Goal: Communication & Community: Answer question/provide support

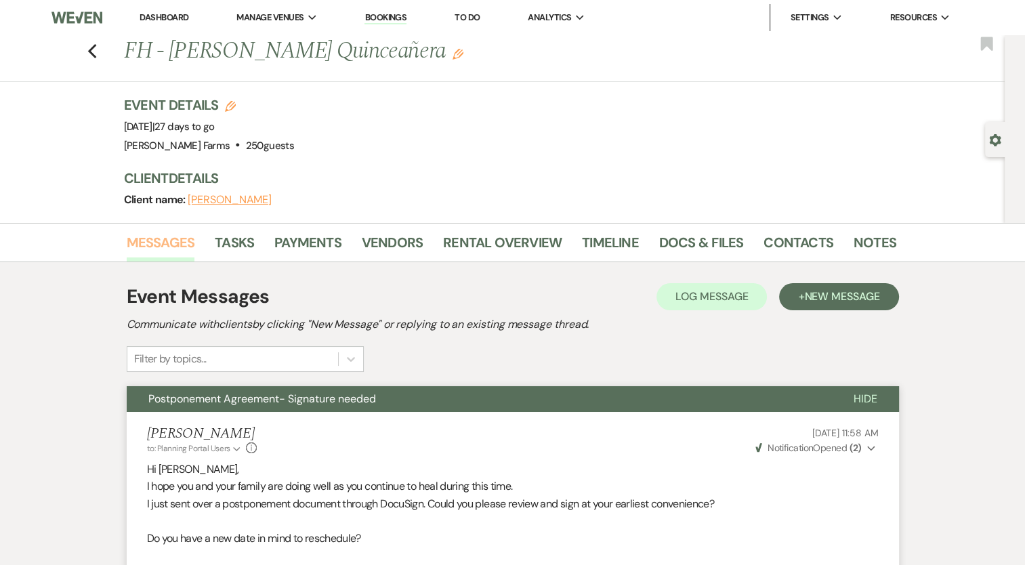
click at [160, 250] on link "Messages" at bounding box center [161, 247] width 68 height 30
click at [96, 49] on use "button" at bounding box center [91, 51] width 9 height 15
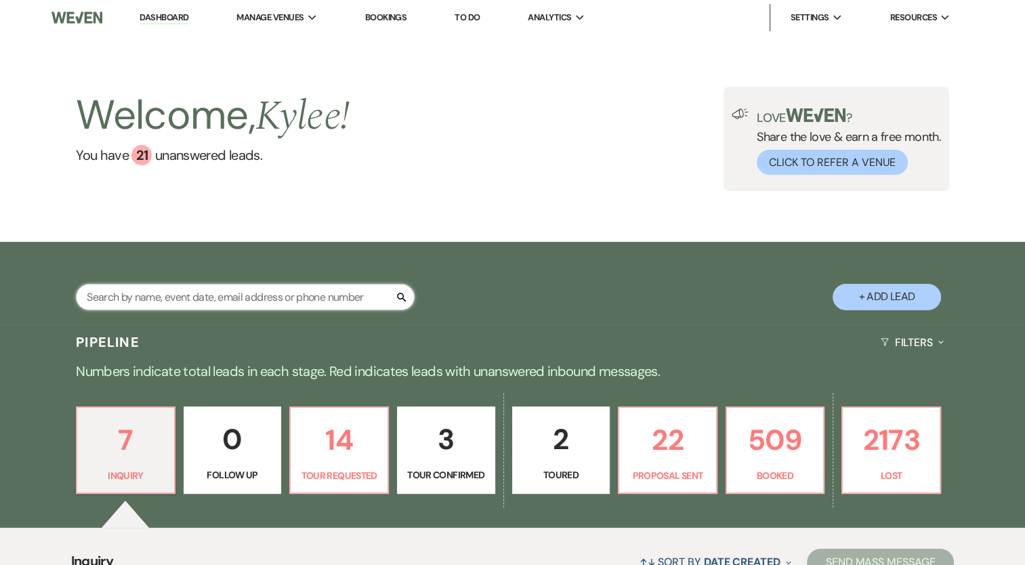
click at [240, 305] on input "text" at bounding box center [245, 297] width 339 height 26
type input "[PERSON_NAME]"
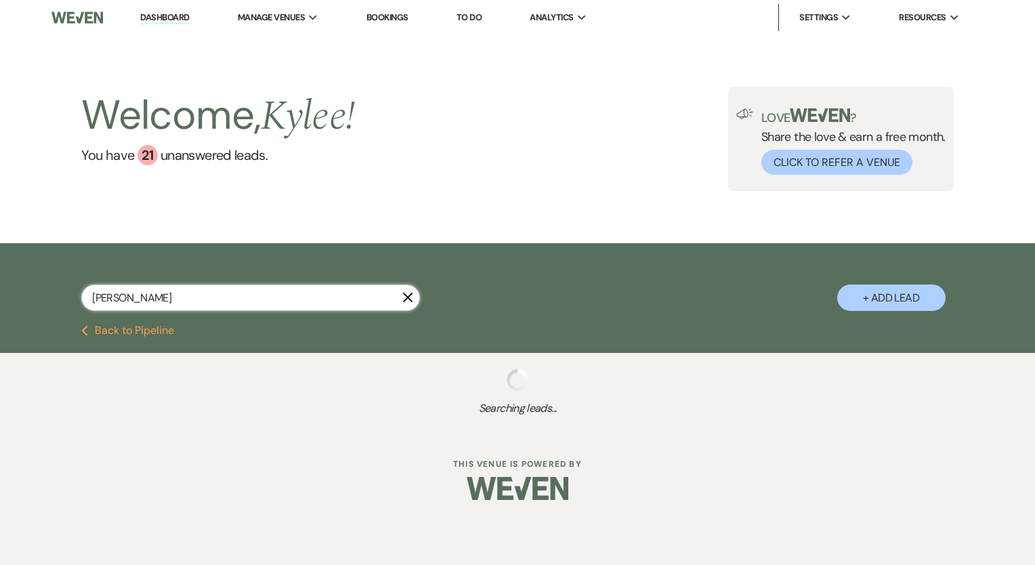
select select "4"
select select "8"
select select "5"
select select "8"
select select "5"
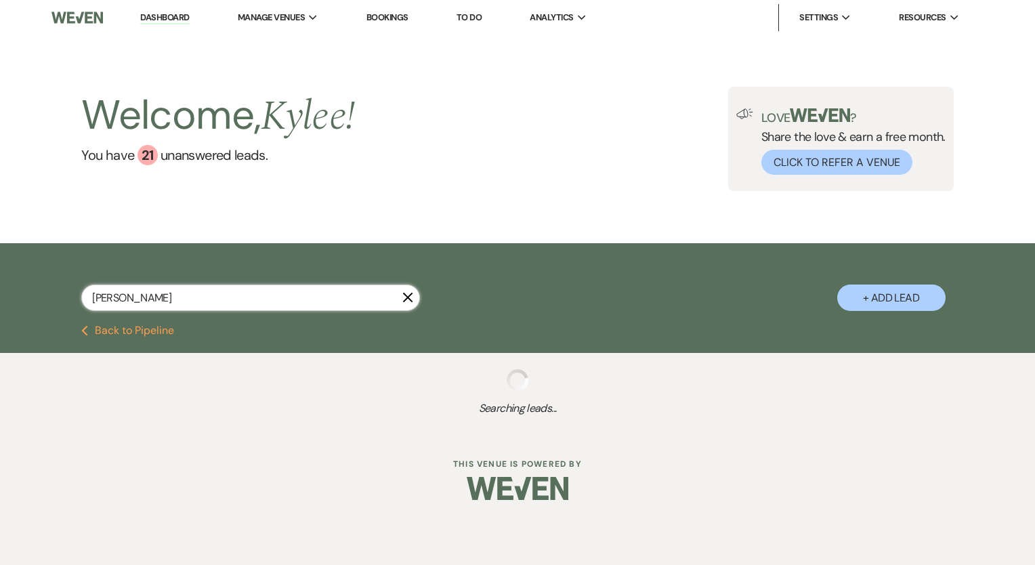
select select "8"
select select "11"
select select "8"
select select "5"
select select "8"
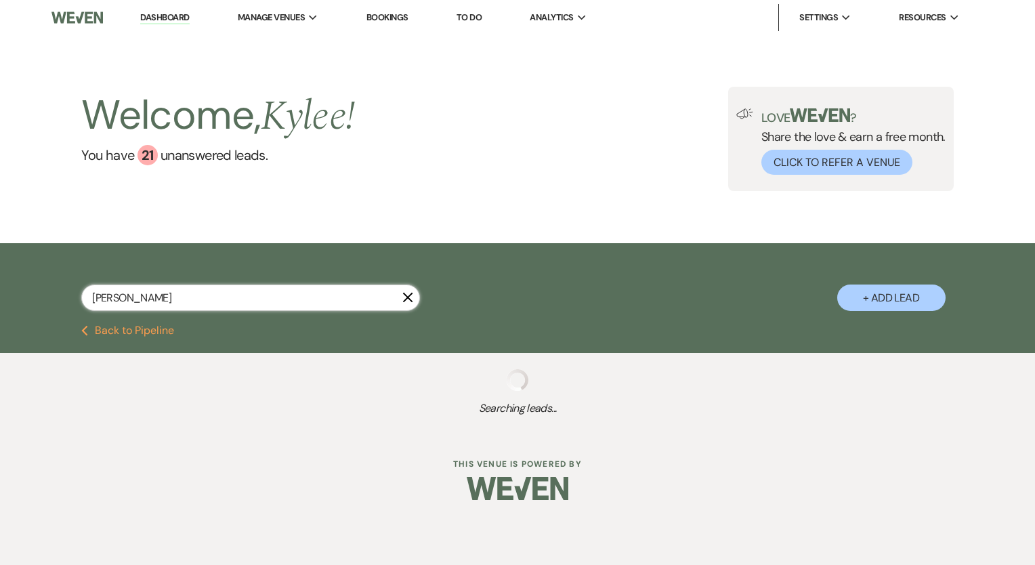
select select "4"
select select "8"
select select "5"
select select "8"
select select "5"
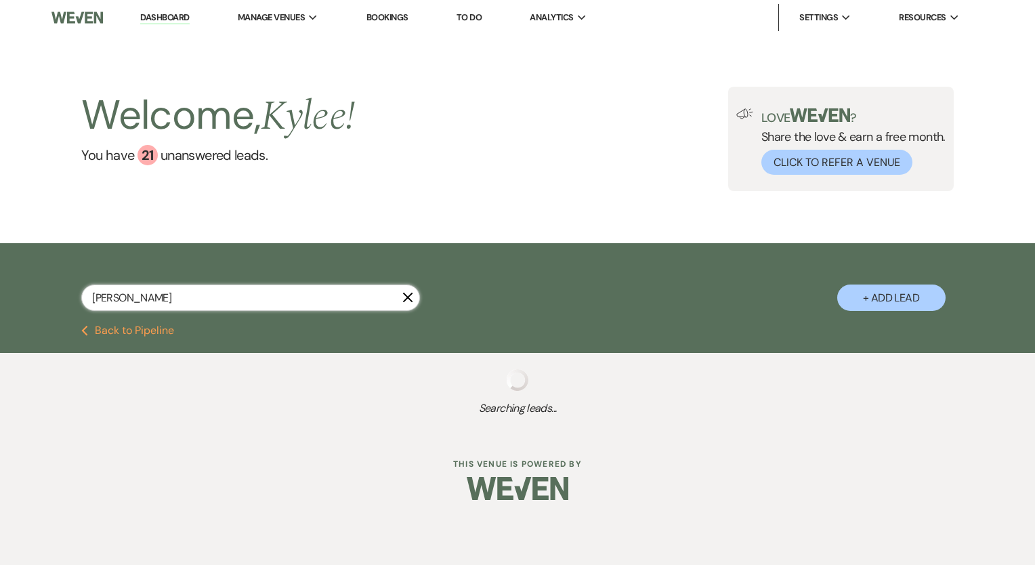
select select "8"
select select "1"
select select "8"
select select "1"
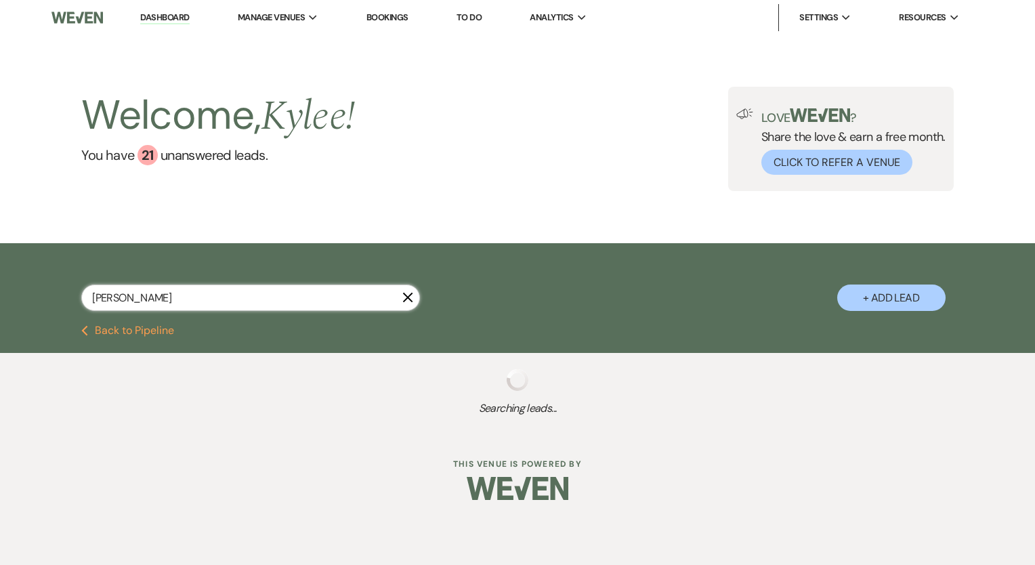
select select "8"
select select "6"
select select "8"
select select "4"
select select "8"
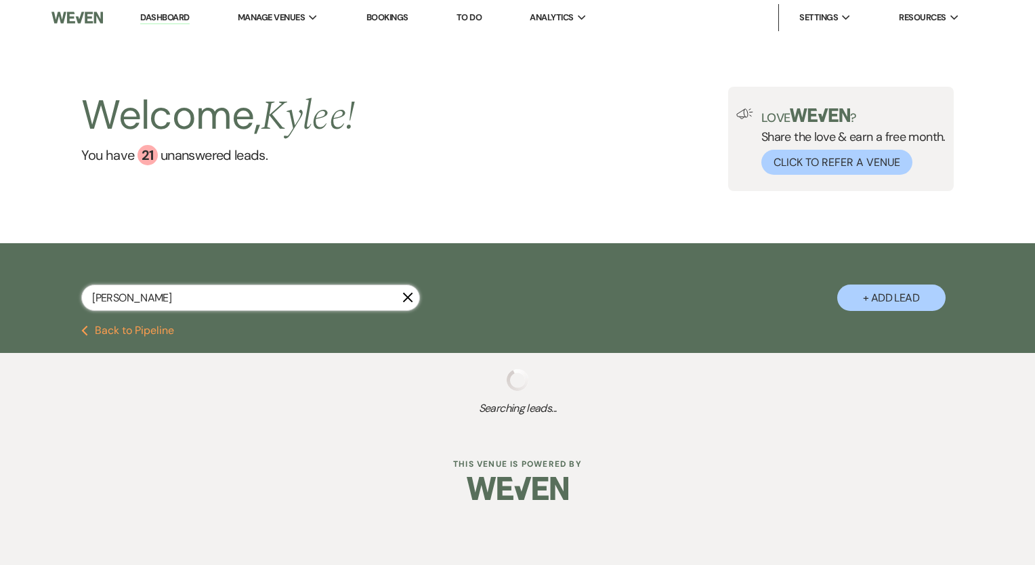
select select "1"
select select "8"
select select "5"
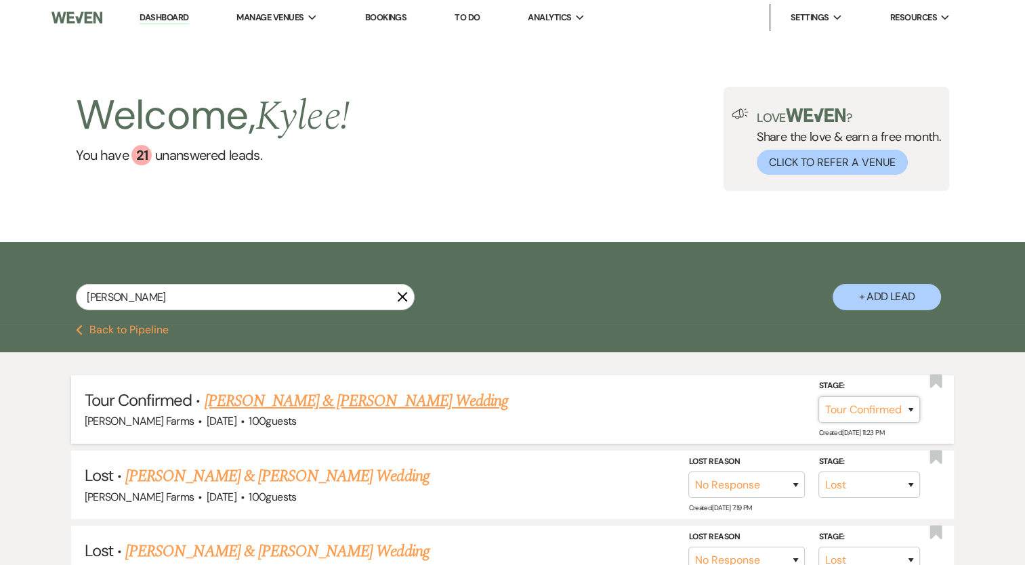
click at [879, 413] on select "Inquiry Follow Up Tour Requested Tour Confirmed Toured Proposal Sent Booked Lost" at bounding box center [869, 409] width 102 height 26
select select "5"
click at [818, 396] on select "Inquiry Follow Up Tour Requested Tour Confirmed Toured Proposal Sent Booked Lost" at bounding box center [869, 409] width 102 height 26
drag, startPoint x: 900, startPoint y: 408, endPoint x: 890, endPoint y: 410, distance: 10.4
click at [900, 407] on button "Save" at bounding box center [893, 409] width 68 height 27
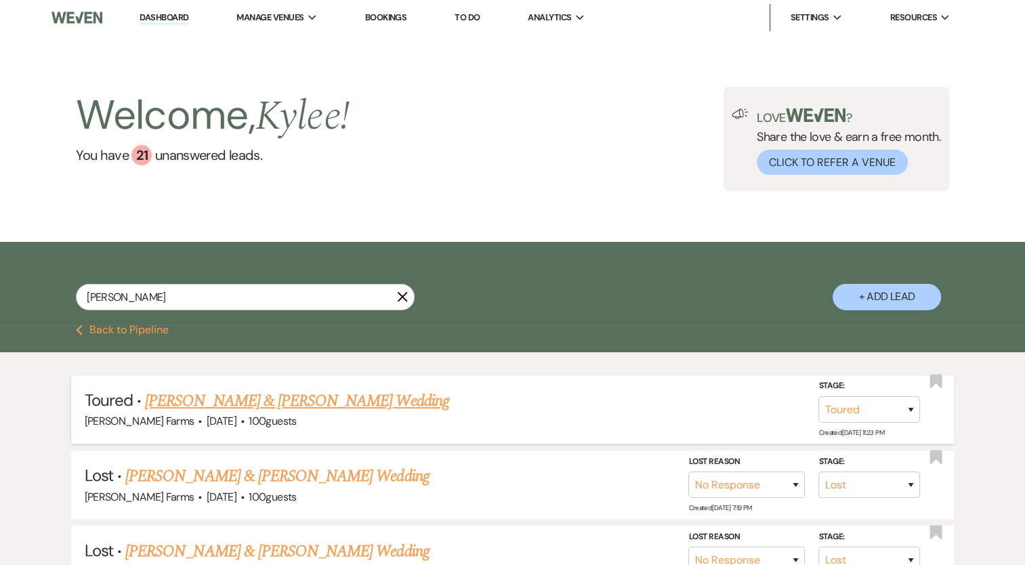
click at [330, 400] on link "[PERSON_NAME] & [PERSON_NAME] Wedding" at bounding box center [296, 401] width 303 height 24
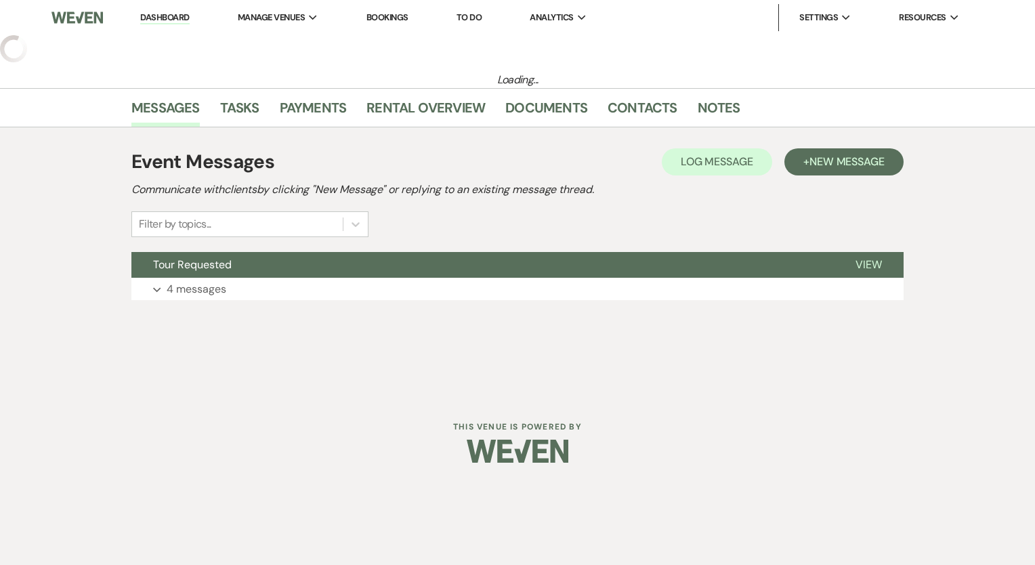
select select "5"
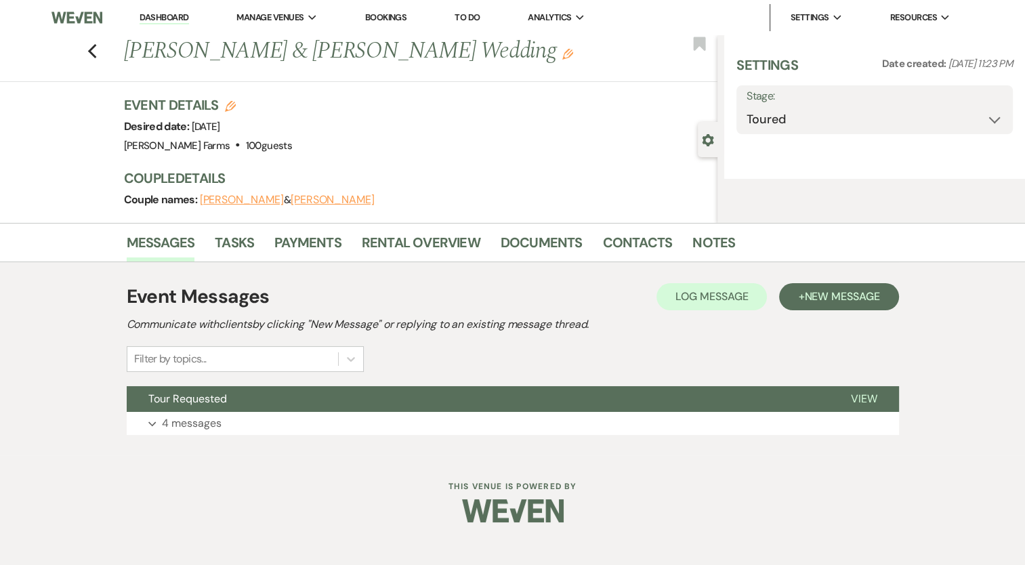
select select "5"
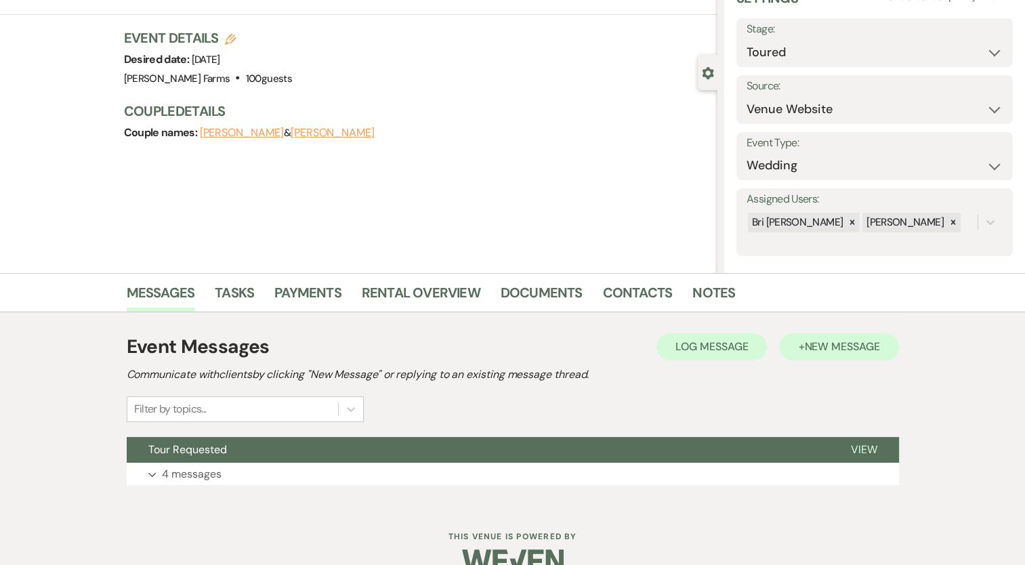
scroll to position [68, 0]
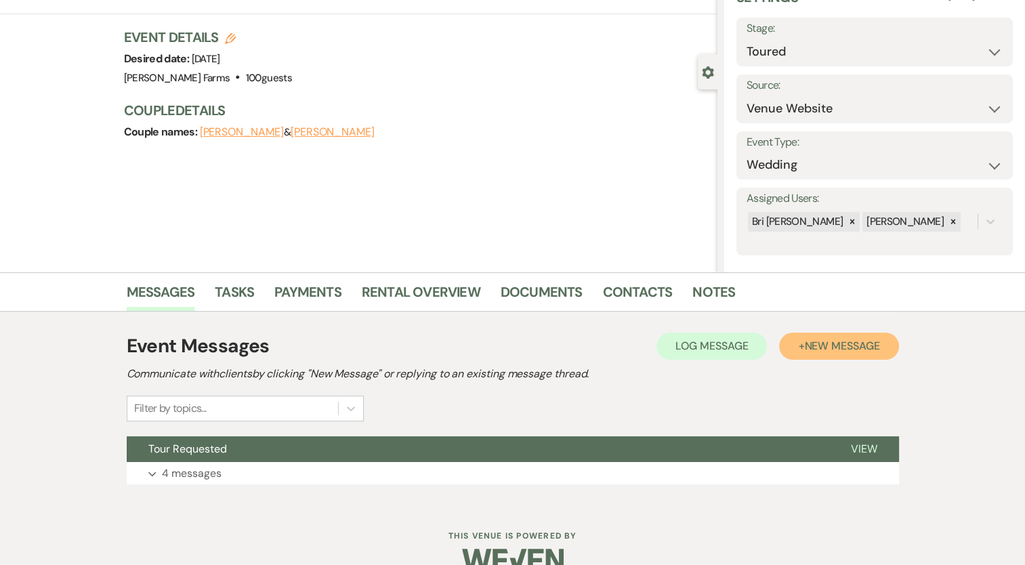
click at [868, 341] on span "New Message" at bounding box center [841, 346] width 75 height 14
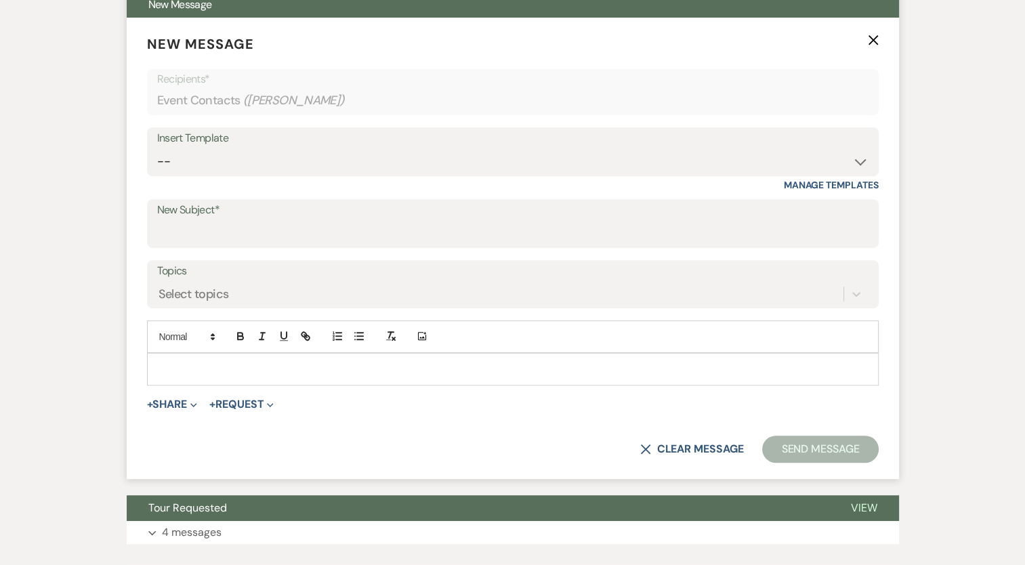
scroll to position [542, 0]
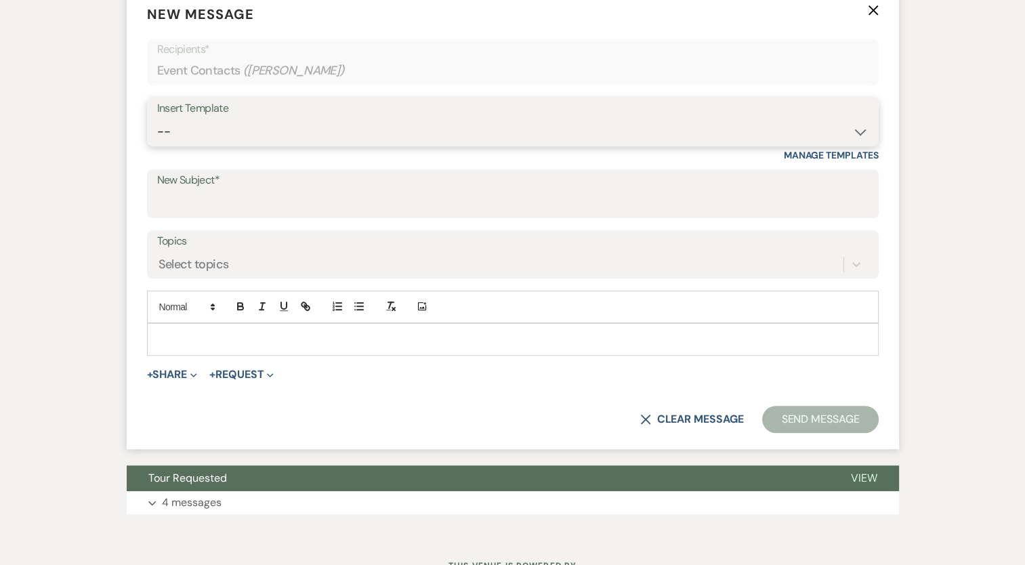
click at [237, 122] on select "-- Tour Request Response Follow Up Contract (Pre-Booked Leads) Weven Planning P…" at bounding box center [512, 132] width 711 height 26
select select "4589"
click at [157, 119] on select "-- Tour Request Response Follow Up Contract (Pre-Booked Leads) Weven Planning P…" at bounding box center [512, 132] width 711 height 26
type input "Quote and More Info from Schnepf Farms"
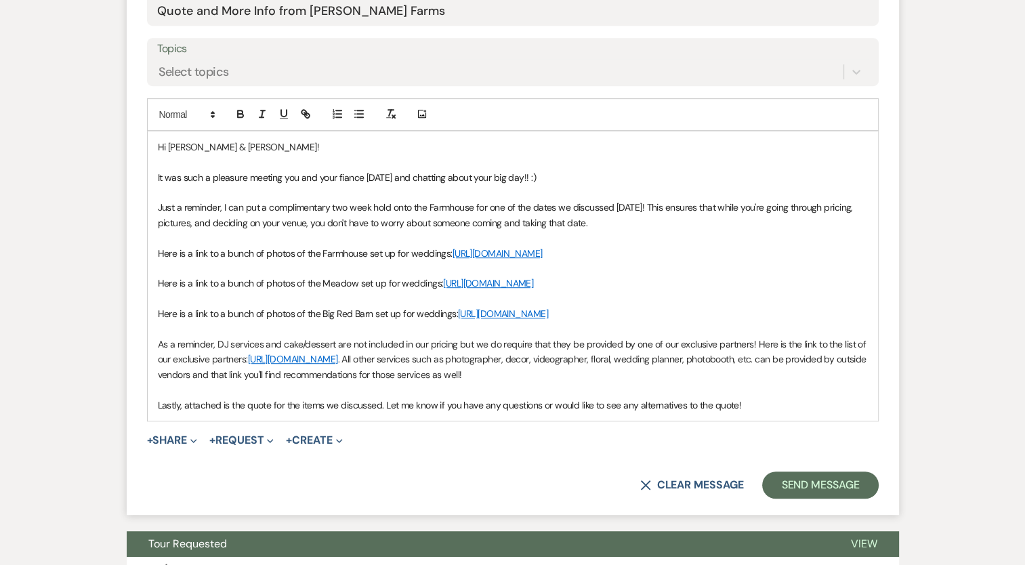
scroll to position [745, 0]
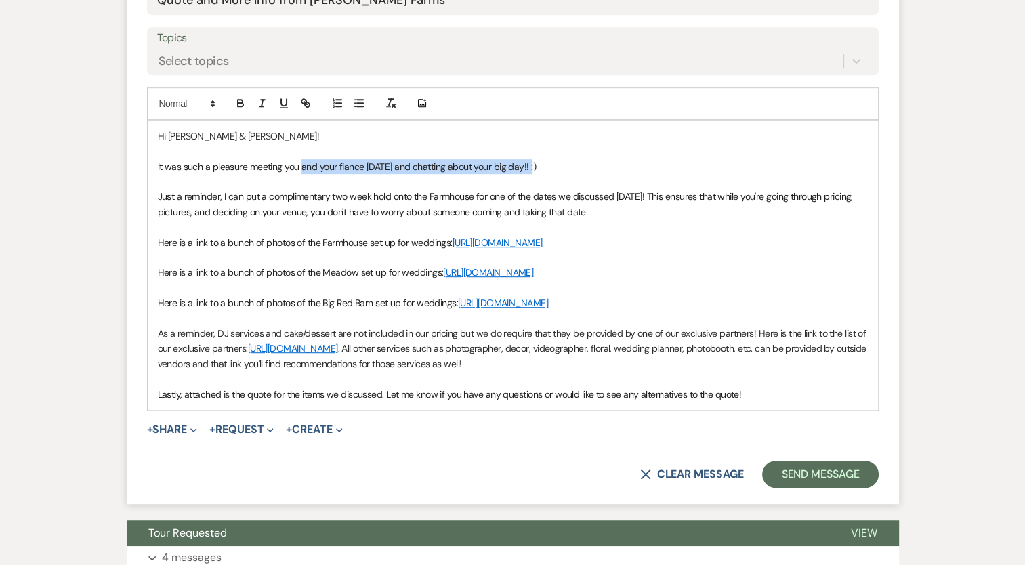
drag, startPoint x: 528, startPoint y: 167, endPoint x: 301, endPoint y: 167, distance: 226.3
click at [301, 167] on p "It was such a pleasure meeting you and your fiance today and chatting about you…" at bounding box center [513, 166] width 710 height 15
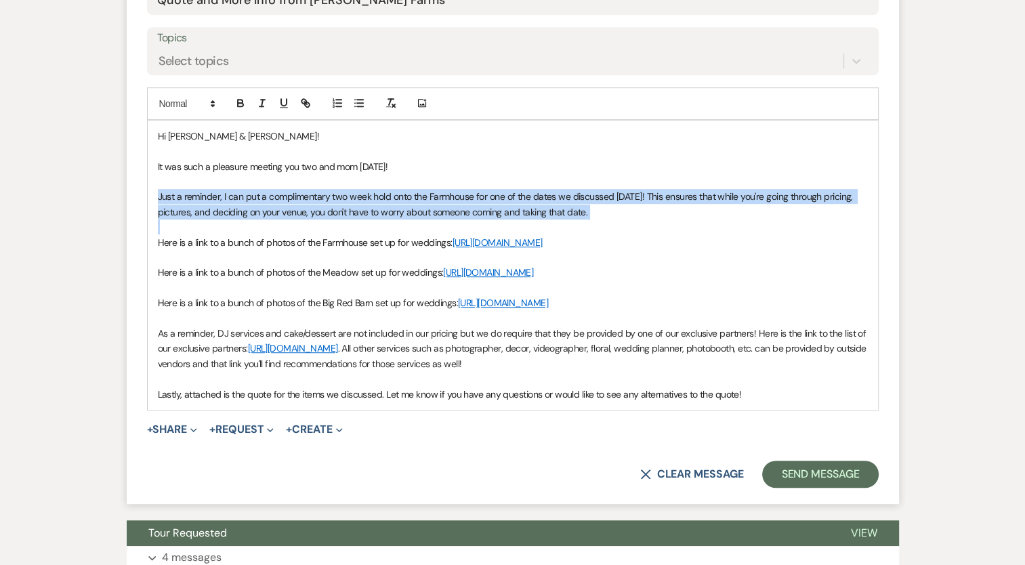
drag, startPoint x: 608, startPoint y: 219, endPoint x: 152, endPoint y: 188, distance: 456.9
click at [152, 188] on div "Hi Julie & Bryan! It was such a pleasure meeting you two and mom today! Just a …" at bounding box center [513, 265] width 730 height 289
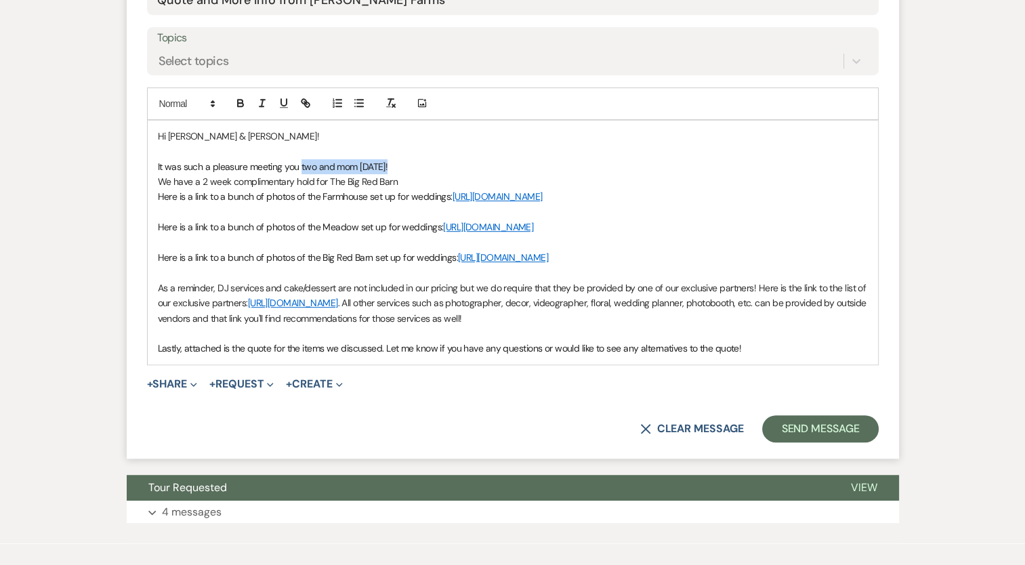
drag, startPoint x: 387, startPoint y: 165, endPoint x: 300, endPoint y: 167, distance: 87.4
click at [300, 167] on p "It was such a pleasure meeting you two and mom today!" at bounding box center [513, 166] width 710 height 15
click at [398, 177] on p "We have a 2 week complimentary hold for The Big Red Barn" at bounding box center [513, 181] width 710 height 15
drag, startPoint x: 362, startPoint y: 262, endPoint x: 140, endPoint y: 196, distance: 231.7
click at [140, 196] on form "New Message X Draft saved! Recipients* Event Contacts ( Bryan Barr ) Insert Tem…" at bounding box center [513, 122] width 772 height 674
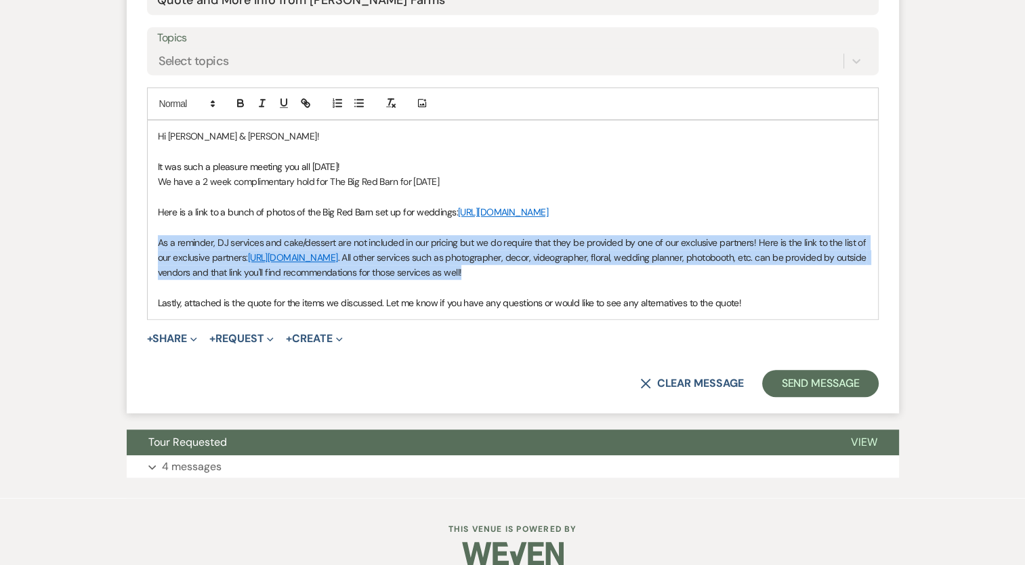
drag, startPoint x: 593, startPoint y: 291, endPoint x: 143, endPoint y: 256, distance: 451.1
click at [143, 256] on form "New Message X Draft Recipients* Event Contacts ( Bryan Barr ) Insert Template -…" at bounding box center [513, 99] width 772 height 629
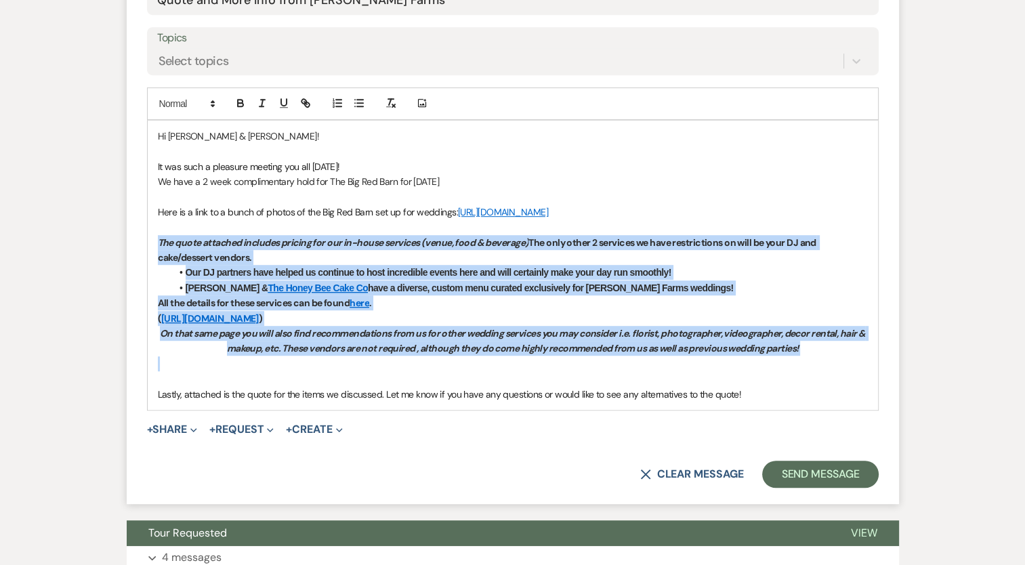
drag, startPoint x: 167, startPoint y: 379, endPoint x: 138, endPoint y: 257, distance: 125.2
click at [138, 257] on form "New Message X Saving draft... Recipients* Event Contacts ( Bryan Barr ) Insert …" at bounding box center [513, 144] width 772 height 719
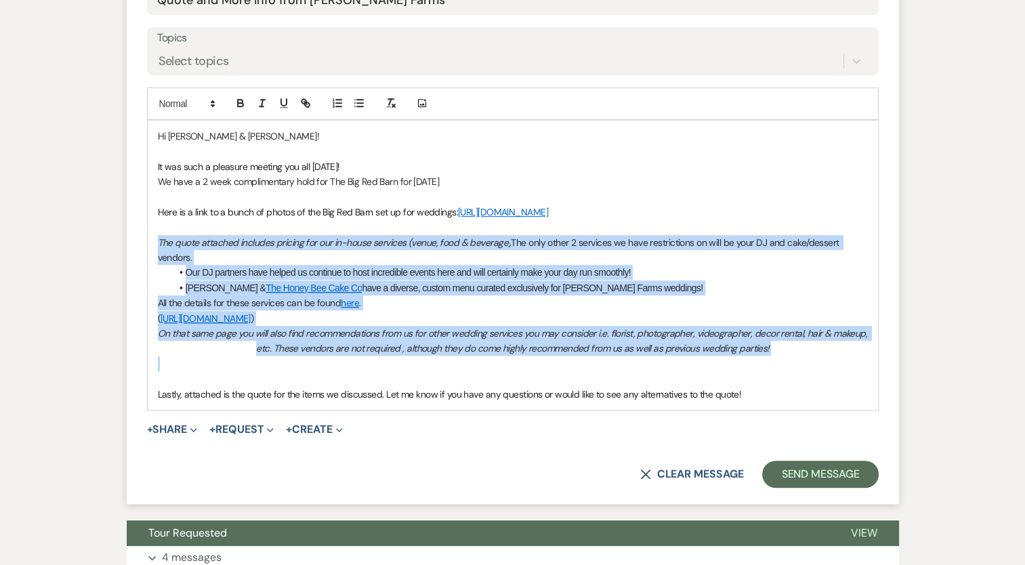
click at [156, 373] on div "Hi Julie & Bryan! It was such a pleasure meeting you all today! We have a 2 wee…" at bounding box center [513, 265] width 730 height 289
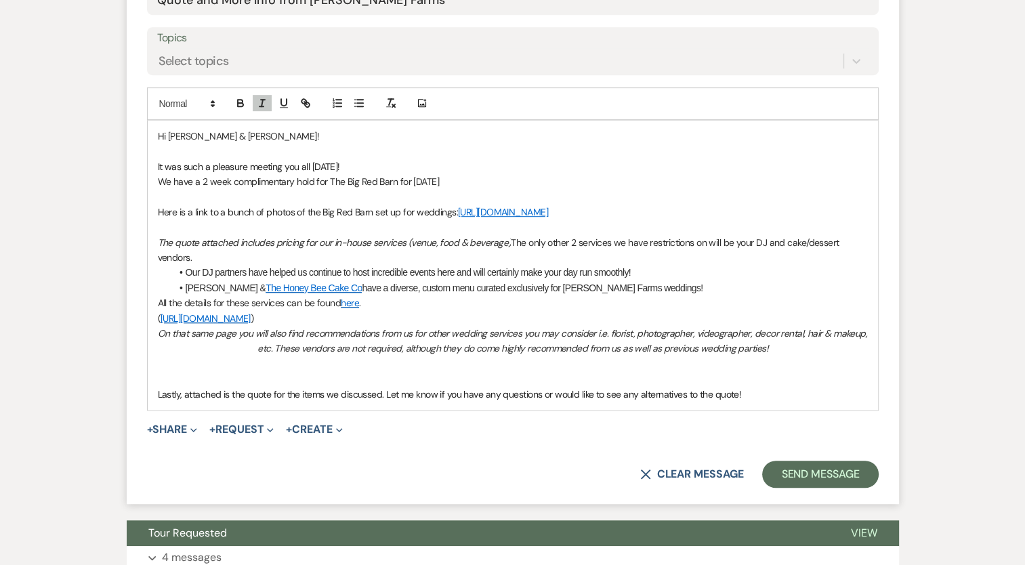
click at [181, 400] on span "Lastly, attached is the quote for the items we discussed. Let me know if you ha…" at bounding box center [450, 394] width 584 height 12
click at [182, 386] on p at bounding box center [513, 378] width 710 height 15
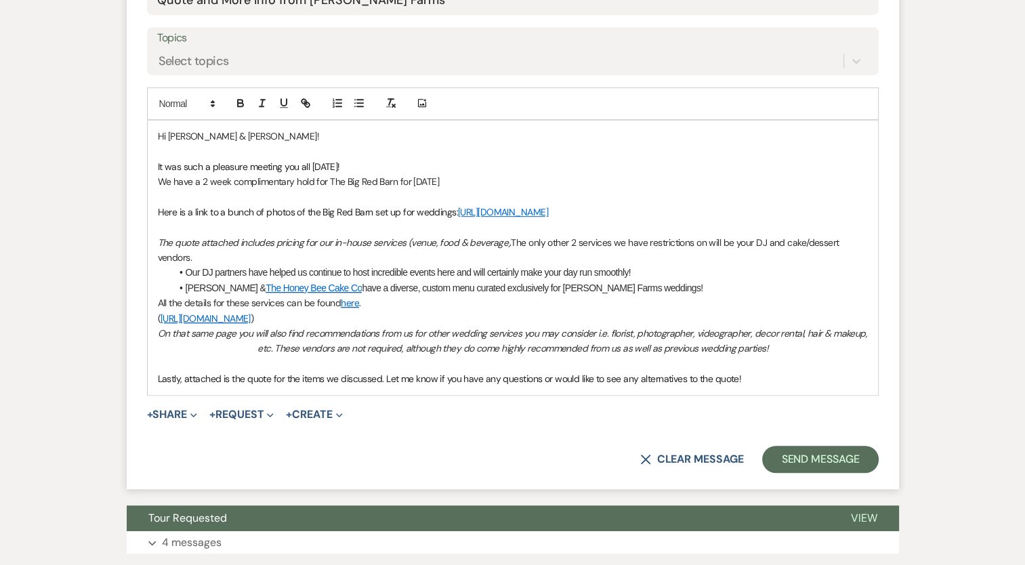
click at [788, 386] on p "Lastly, attached is the quote for the items we discussed. Let me know if you ha…" at bounding box center [513, 378] width 710 height 15
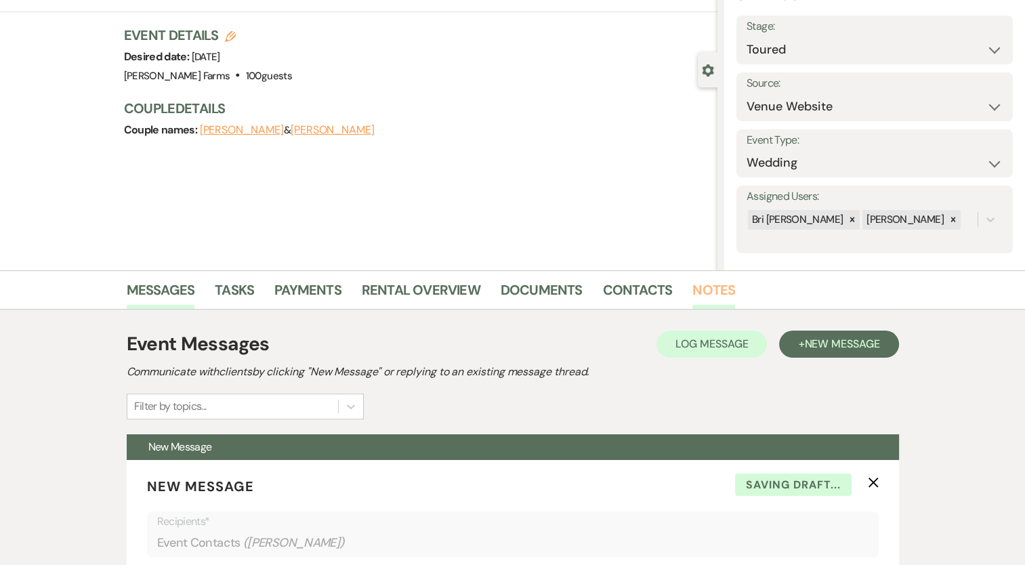
scroll to position [68, 0]
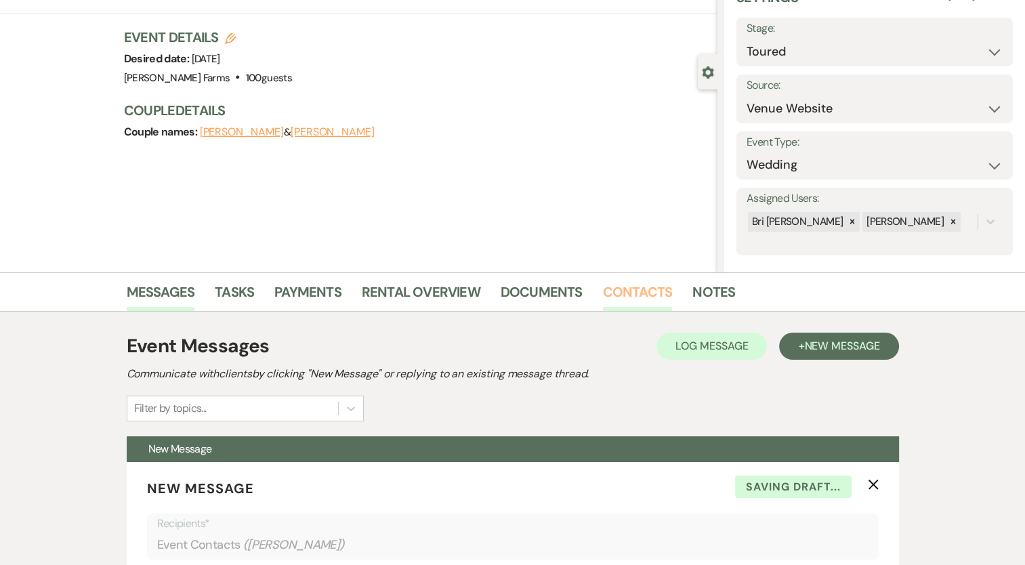
click at [627, 294] on link "Contacts" at bounding box center [638, 296] width 70 height 30
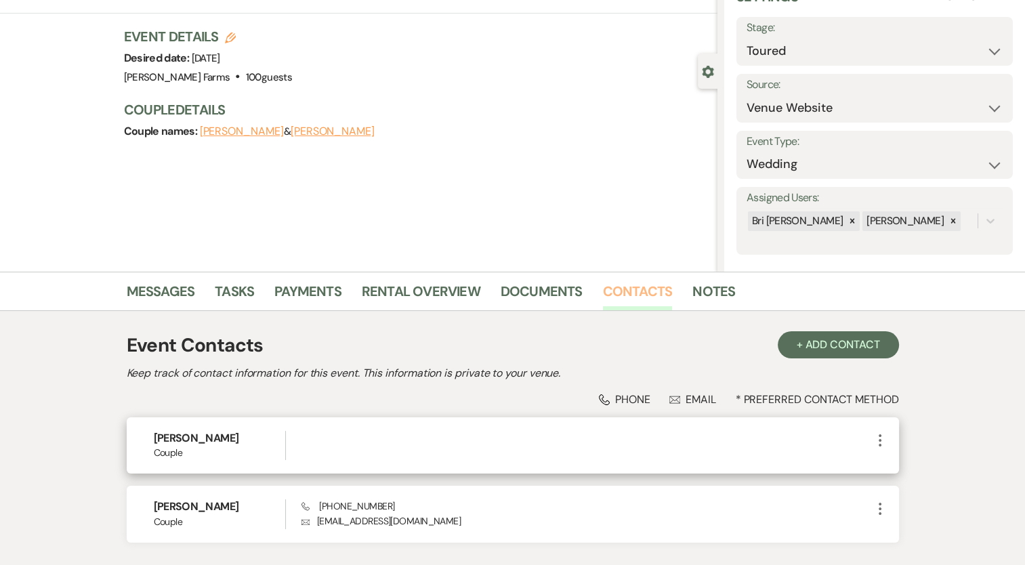
scroll to position [165, 0]
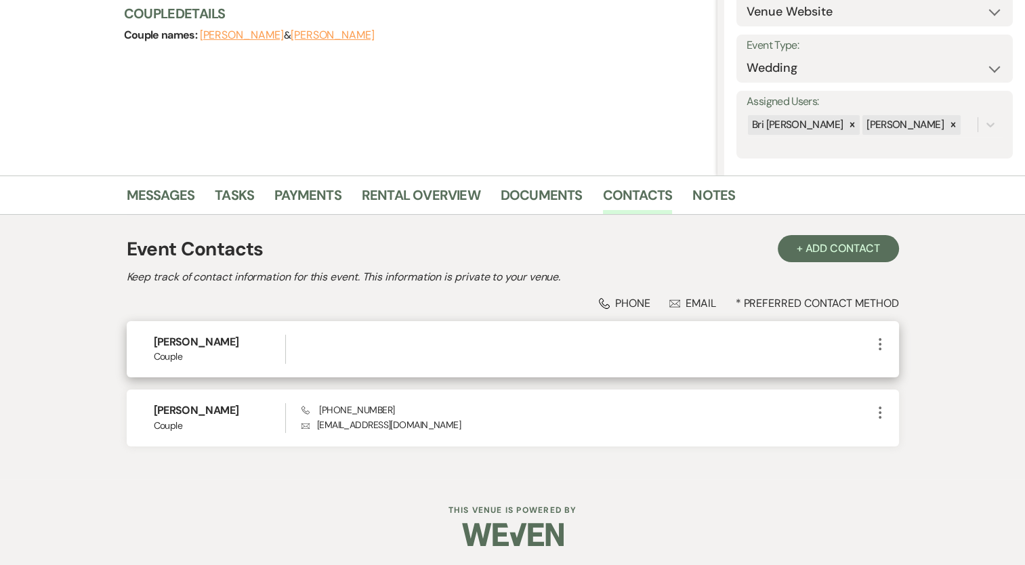
click at [337, 348] on div at bounding box center [586, 349] width 570 height 29
click at [881, 340] on icon "More" at bounding box center [880, 344] width 16 height 16
click at [890, 375] on button "Pencil Edit" at bounding box center [912, 370] width 81 height 23
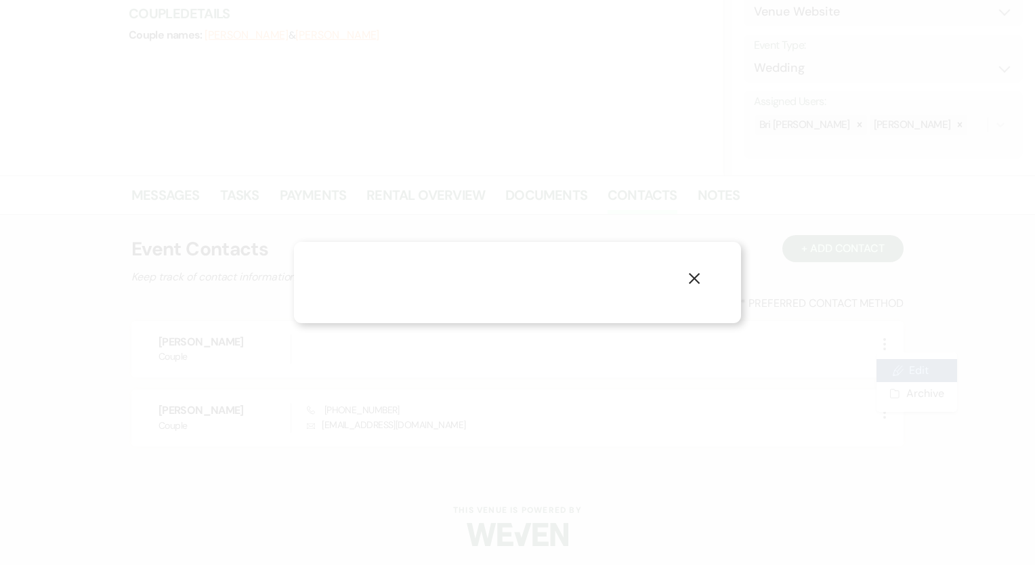
select select "1"
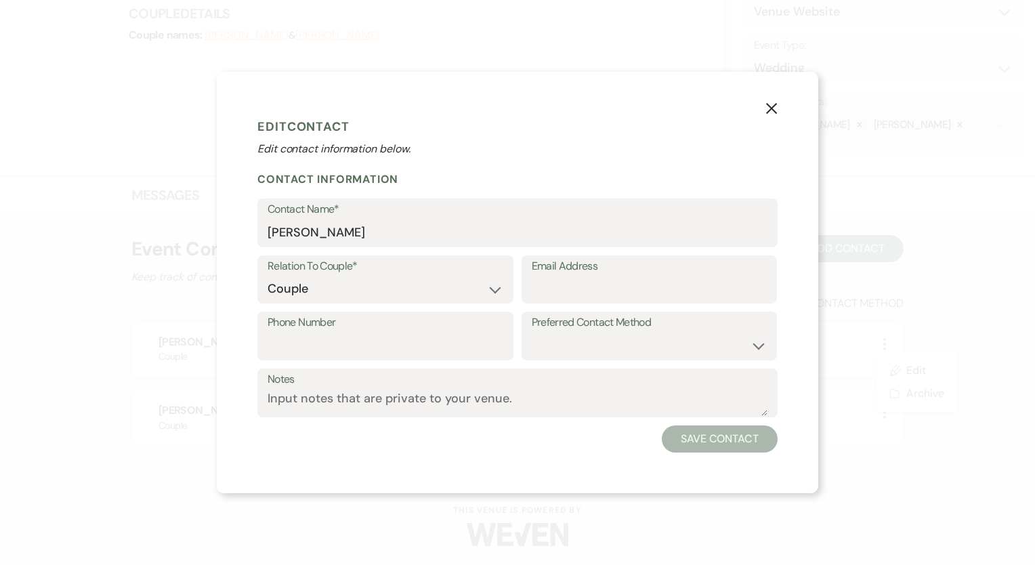
click at [562, 270] on label "Email Address" at bounding box center [650, 267] width 236 height 20
click at [562, 276] on input "Email Address" at bounding box center [650, 289] width 236 height 26
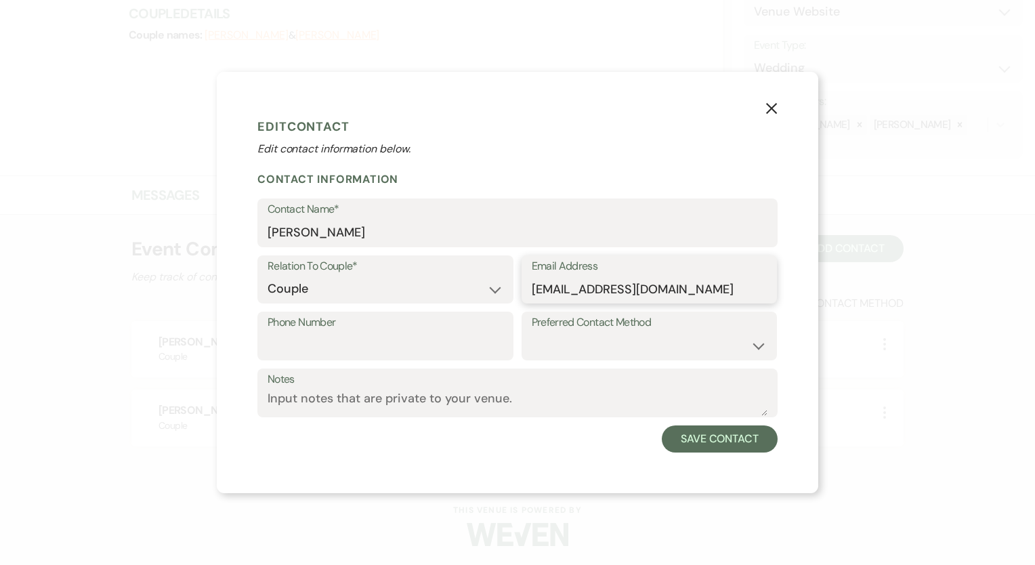
type input "juliecdotson98@gmail.com"
click at [304, 340] on input "Phone Number" at bounding box center [386, 346] width 236 height 26
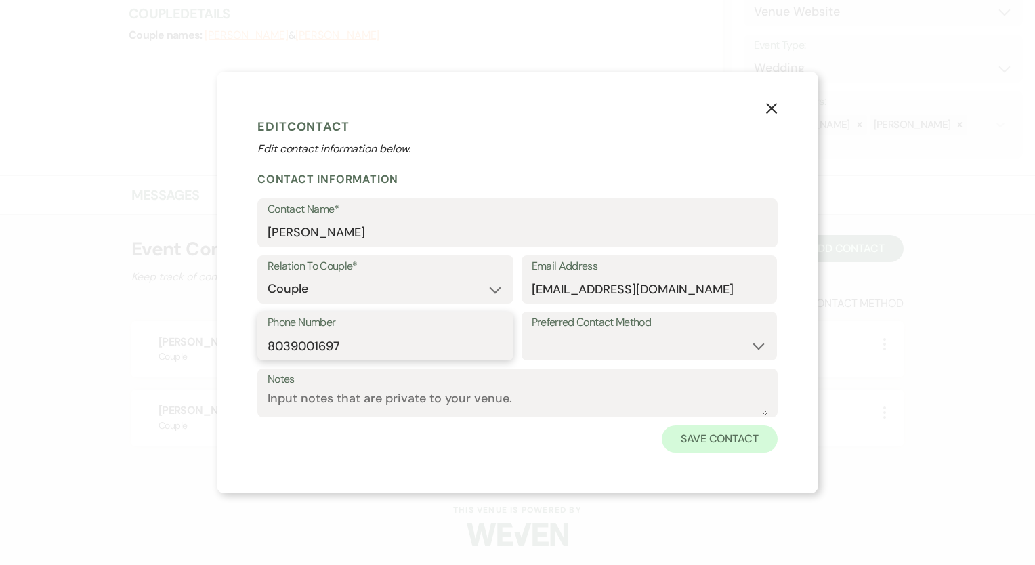
type input "8039001697"
click at [735, 432] on button "Save Contact" at bounding box center [720, 438] width 116 height 27
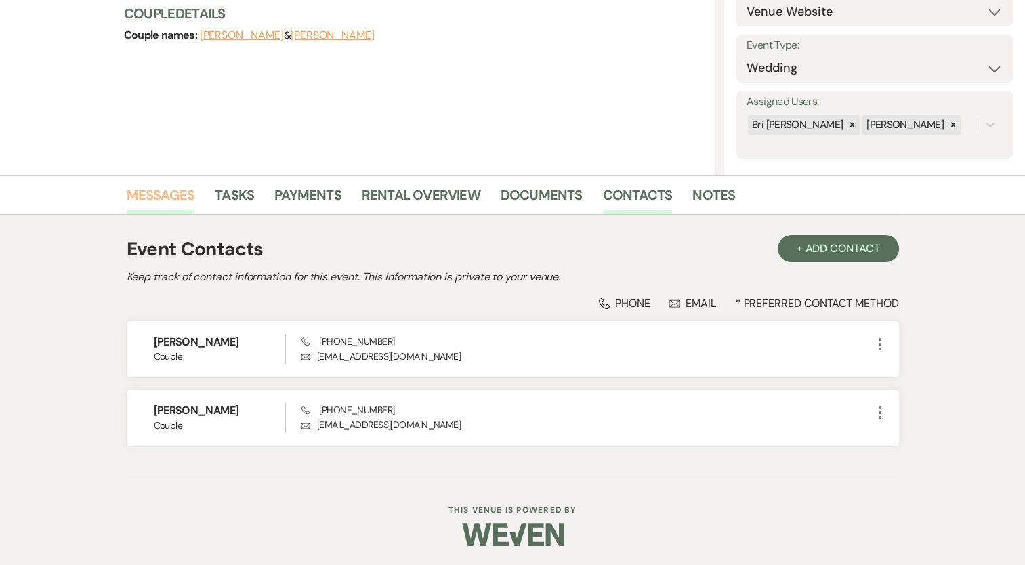
click at [151, 203] on link "Messages" at bounding box center [161, 199] width 68 height 30
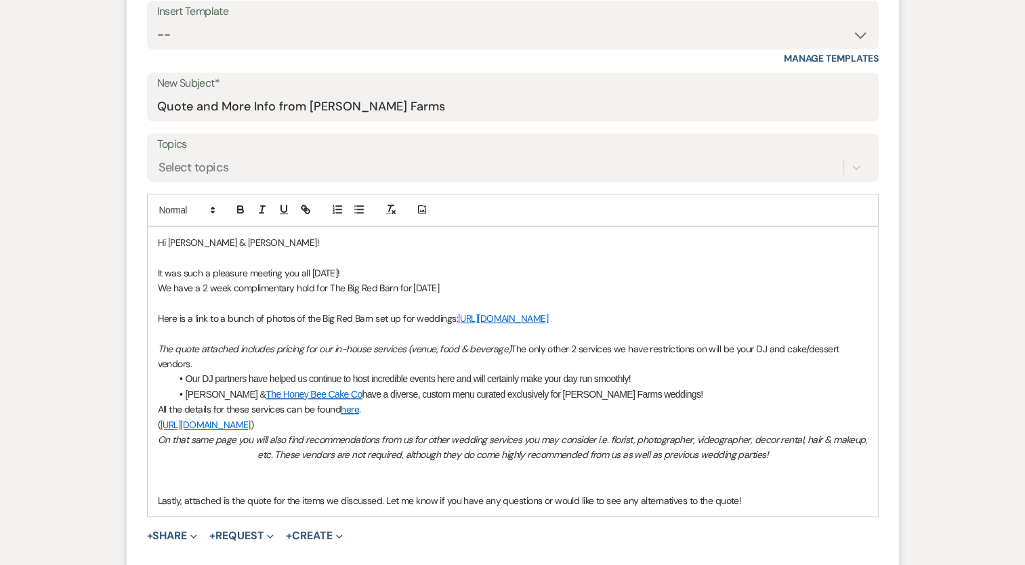
scroll to position [503, 0]
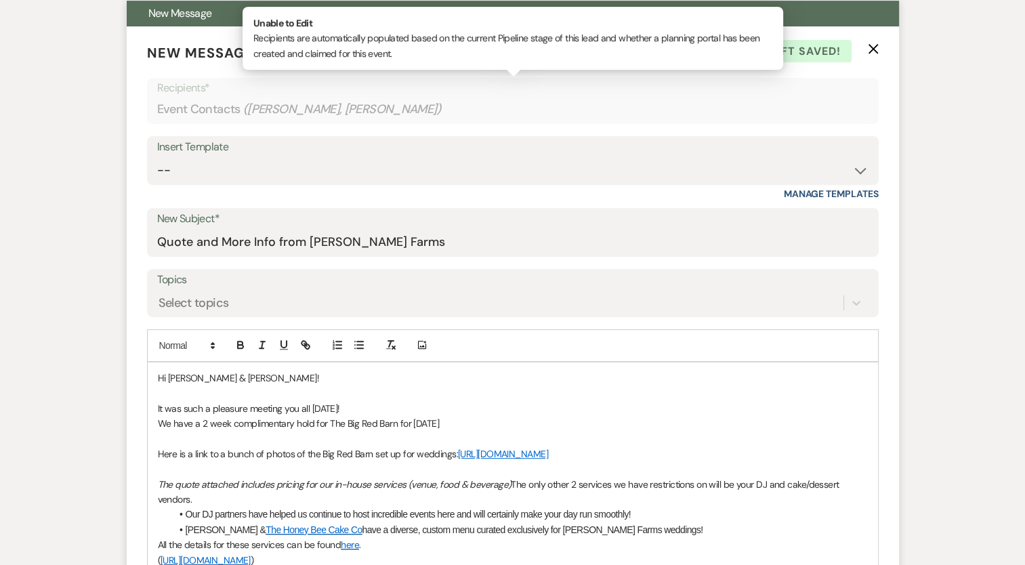
click at [316, 112] on span "( Julie Dotson, Bryan Barr )" at bounding box center [342, 109] width 199 height 18
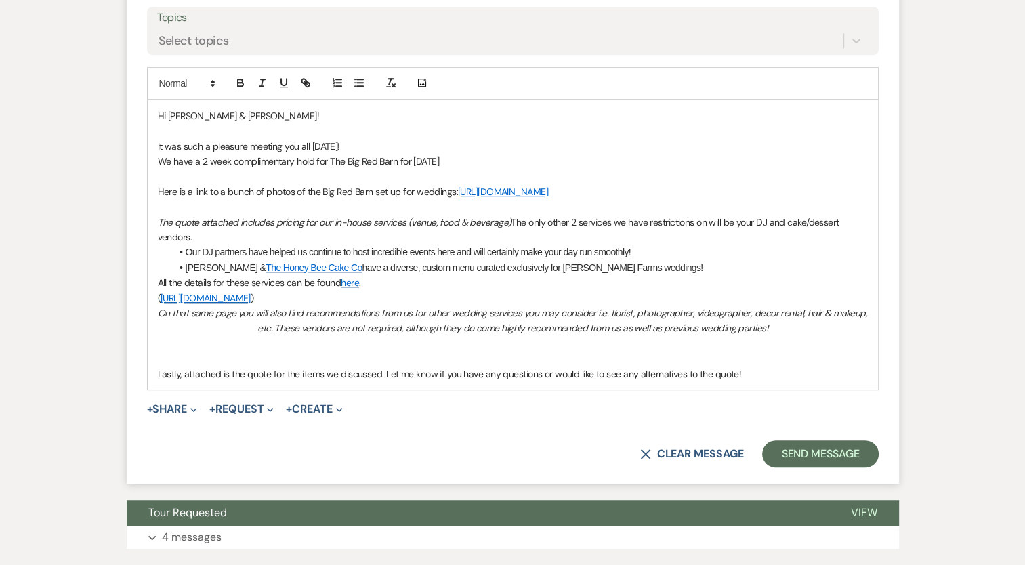
scroll to position [774, 0]
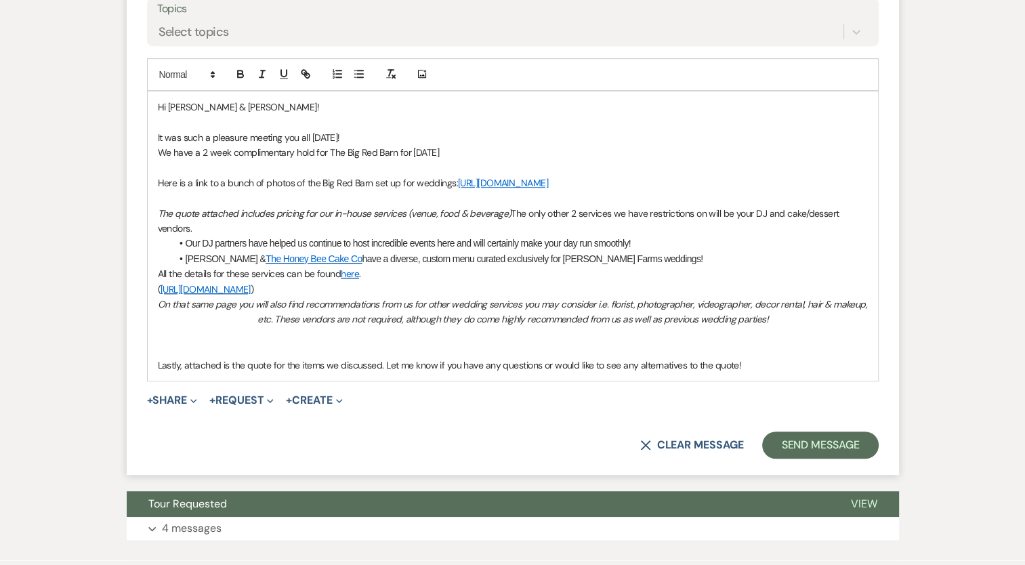
click at [186, 357] on p at bounding box center [513, 349] width 710 height 15
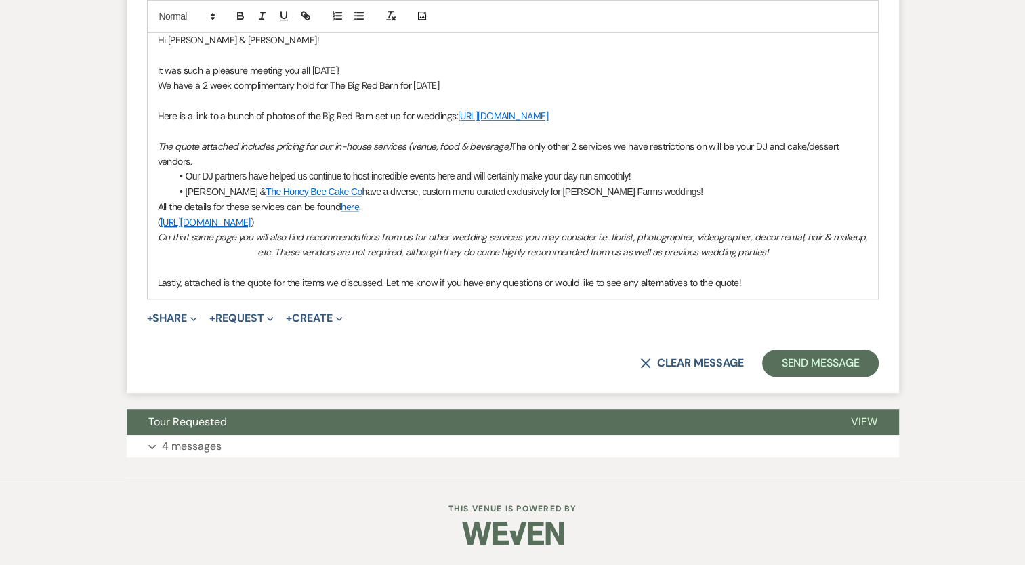
scroll to position [854, 0]
click at [746, 289] on p "Lastly, attached is the quote for the items we discussed. Let me know if you ha…" at bounding box center [513, 282] width 710 height 15
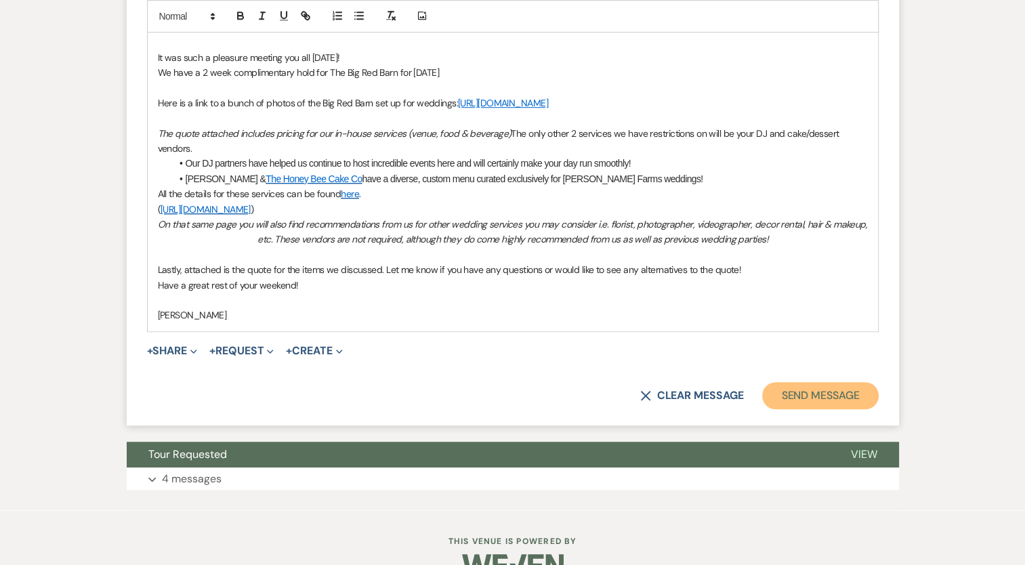
click at [837, 409] on button "Send Message" at bounding box center [820, 395] width 116 height 27
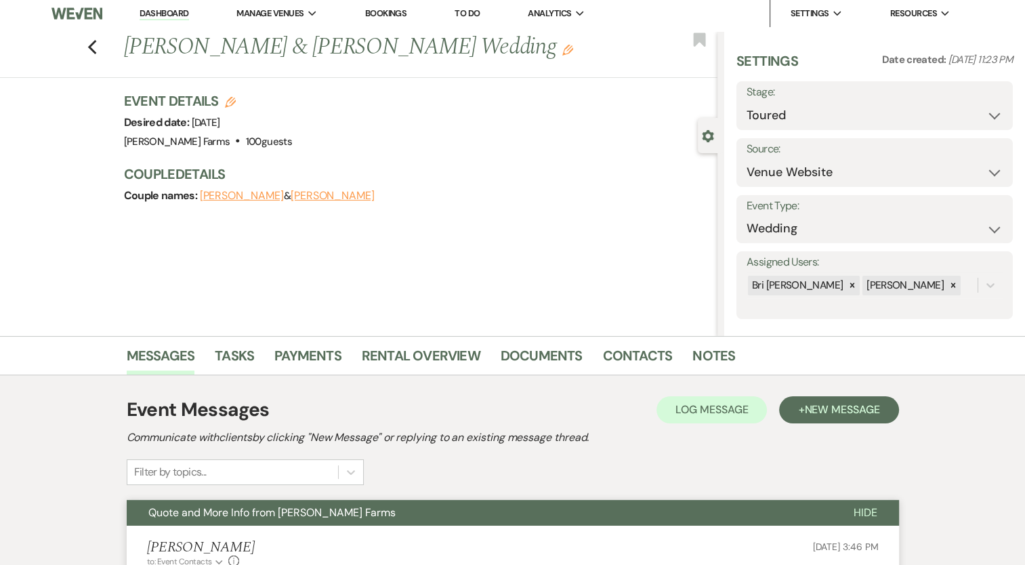
scroll to position [0, 0]
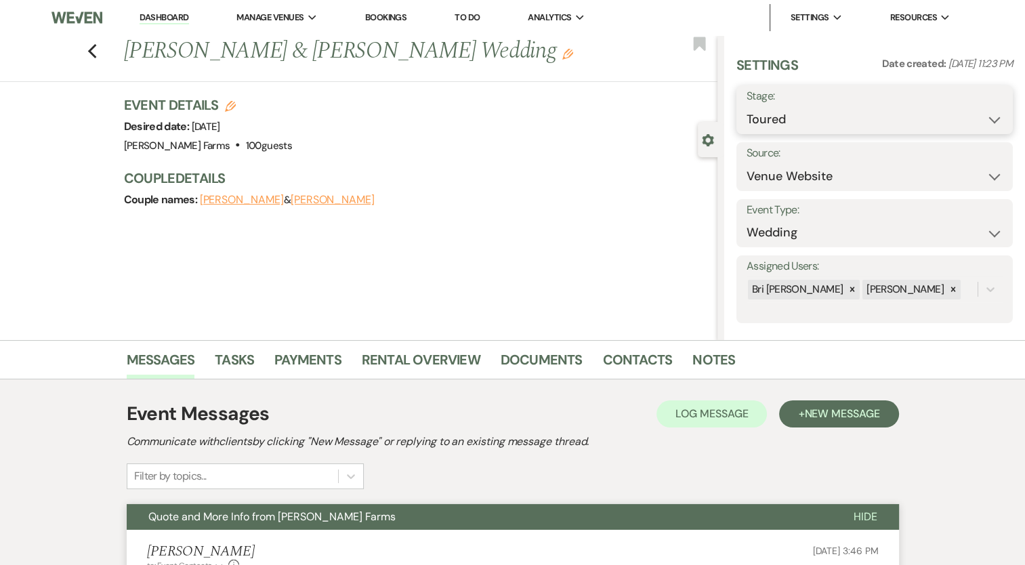
click at [854, 121] on select "Inquiry Follow Up Tour Requested Tour Confirmed Toured Proposal Sent Booked Lost" at bounding box center [874, 119] width 256 height 26
click at [822, 97] on label "Stage:" at bounding box center [874, 97] width 256 height 20
click at [820, 119] on select "Inquiry Follow Up Tour Requested Tour Confirmed Toured Proposal Sent Booked Lost" at bounding box center [874, 119] width 256 height 26
select select "6"
click at [746, 106] on select "Inquiry Follow Up Tour Requested Tour Confirmed Toured Proposal Sent Booked Lost" at bounding box center [874, 119] width 256 height 26
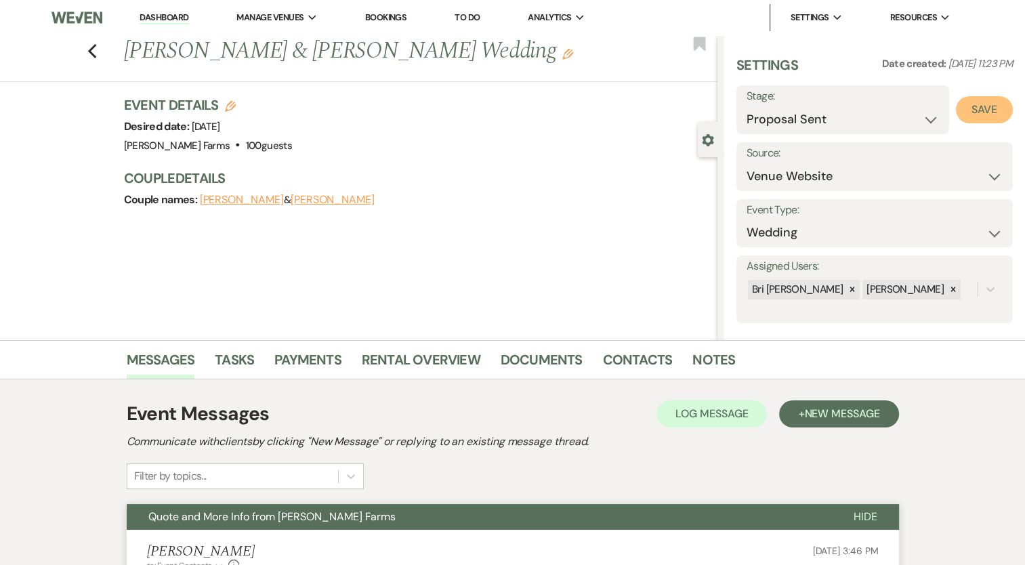
click at [982, 115] on button "Save" at bounding box center [984, 109] width 57 height 27
select select "4"
select select "5"
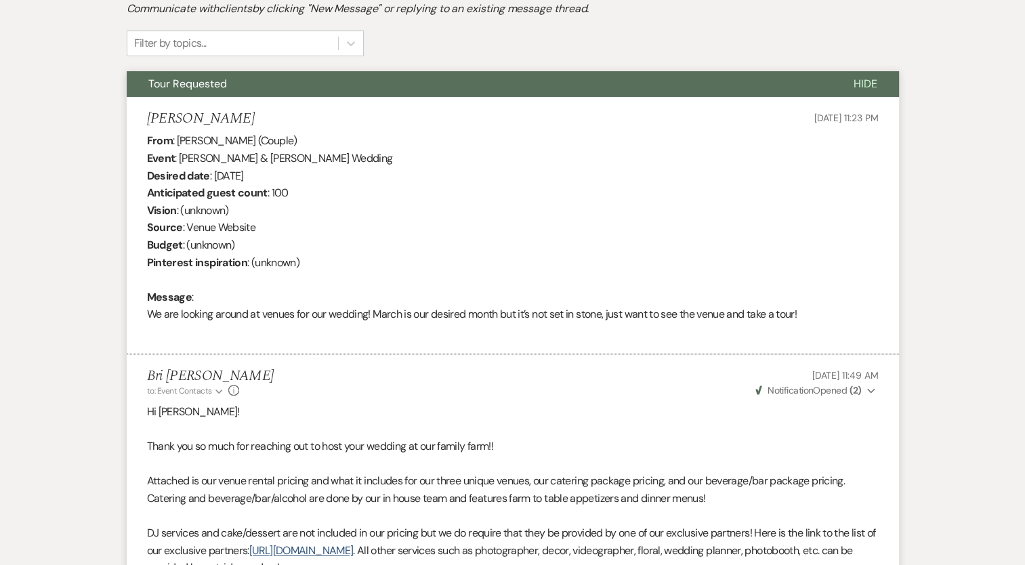
scroll to position [927, 0]
